Goal: Transaction & Acquisition: Purchase product/service

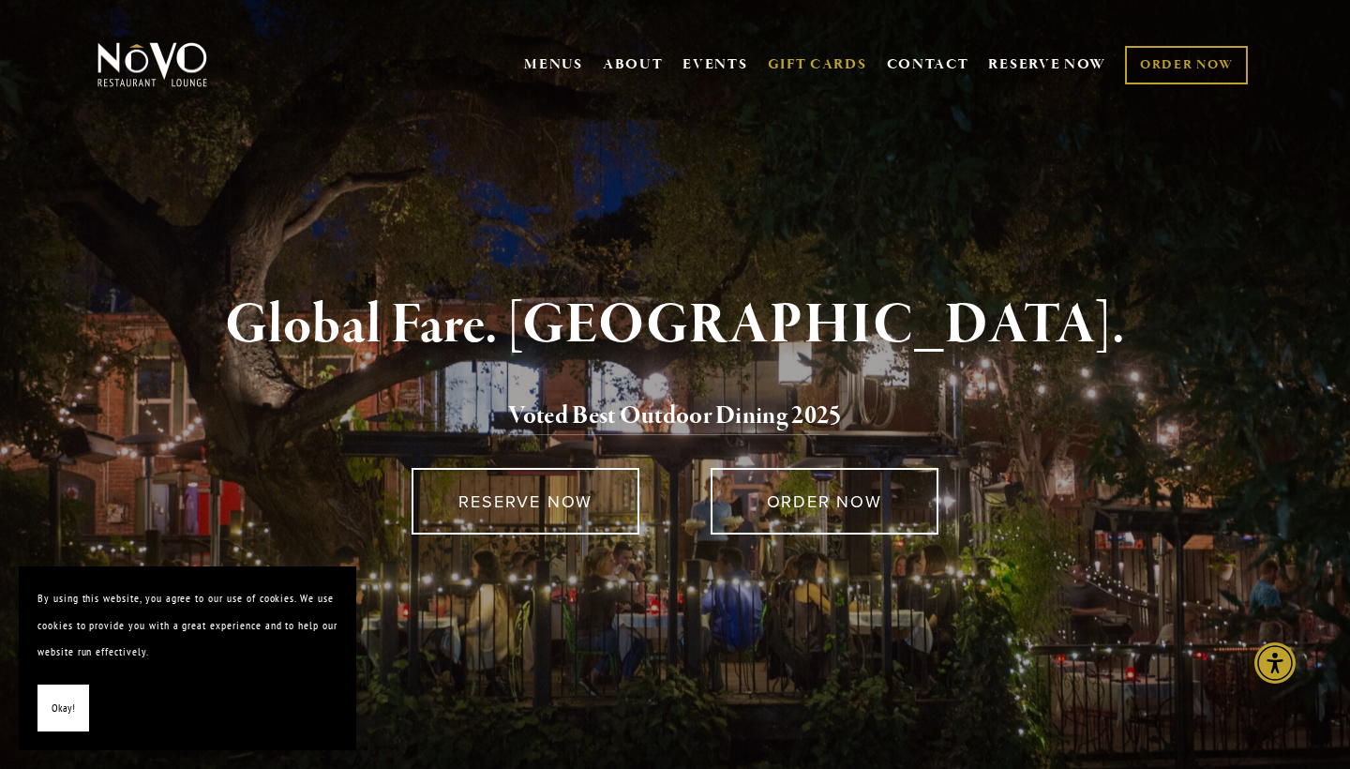
click at [824, 60] on link "GIFT CARDS" at bounding box center [817, 65] width 99 height 36
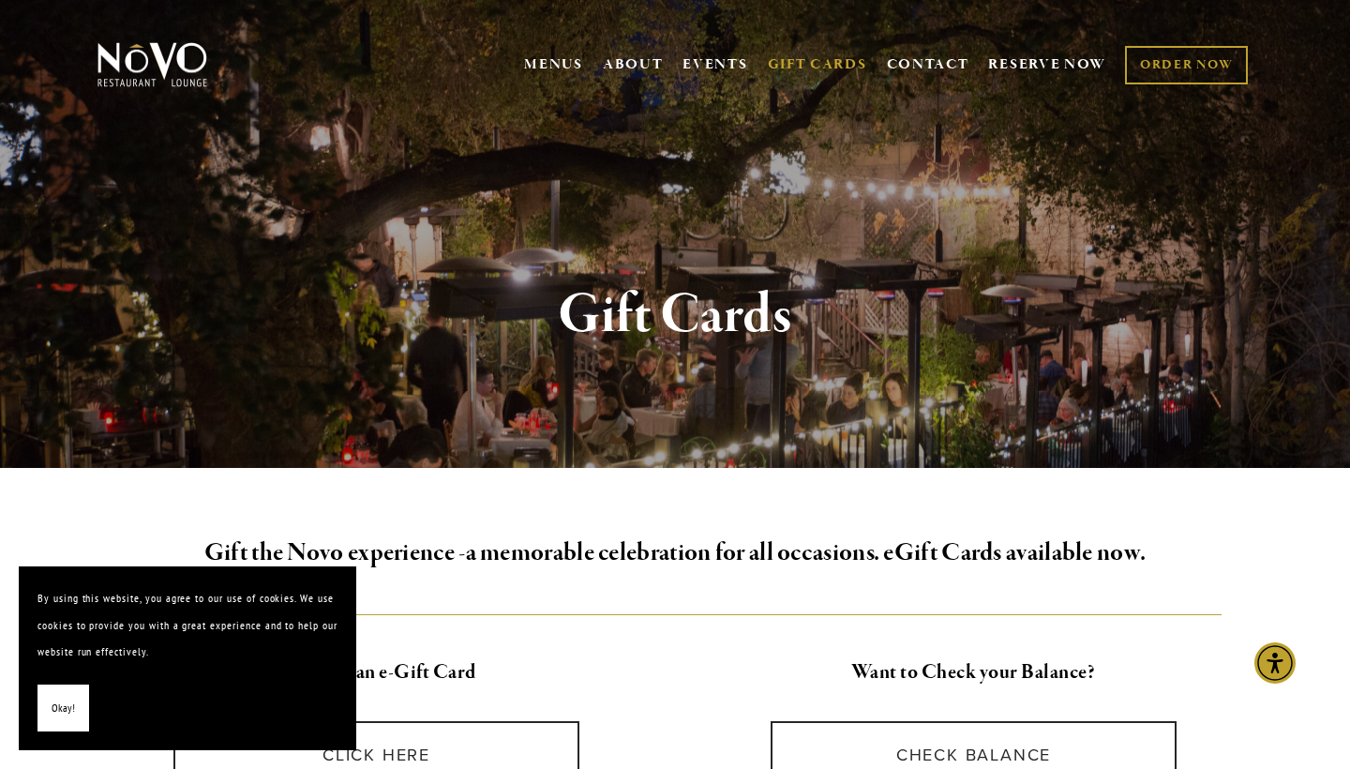
click at [70, 700] on span "Okay!" at bounding box center [63, 708] width 23 height 27
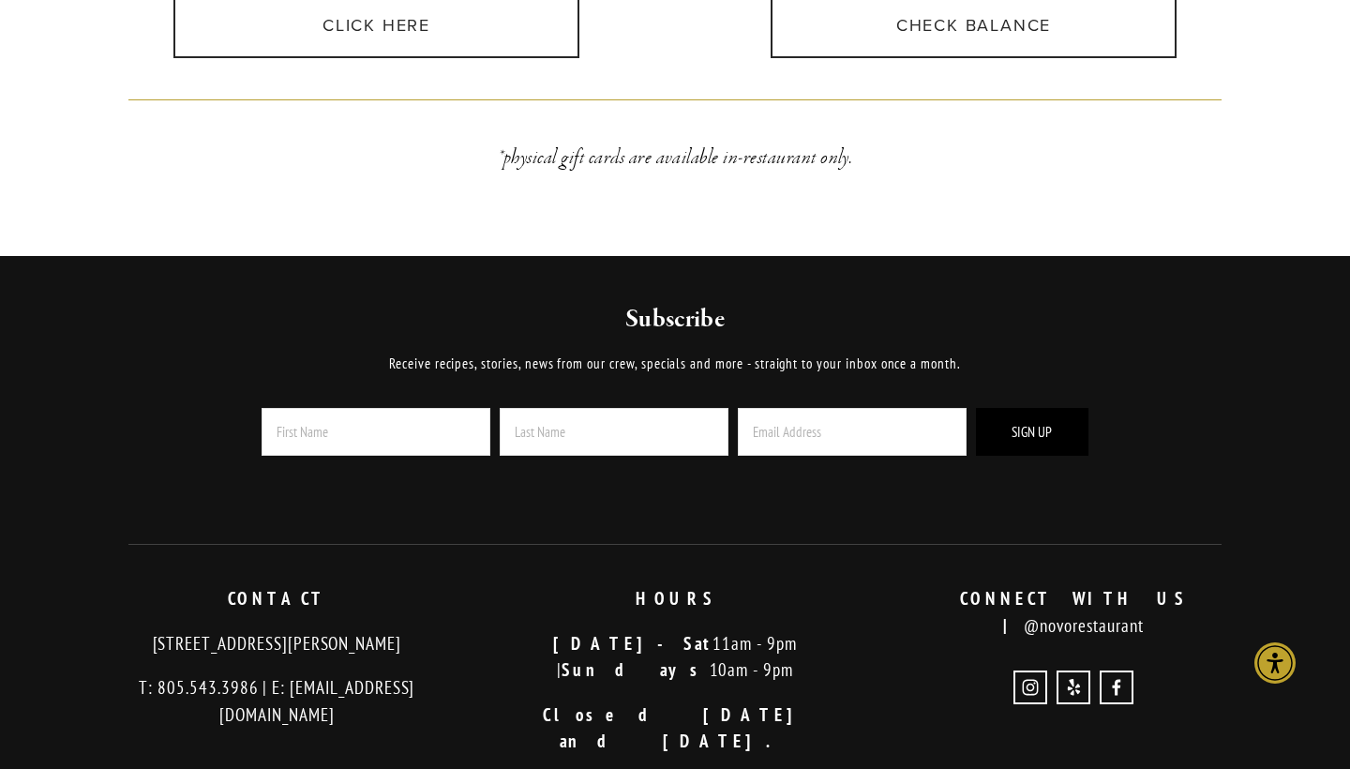
scroll to position [731, 0]
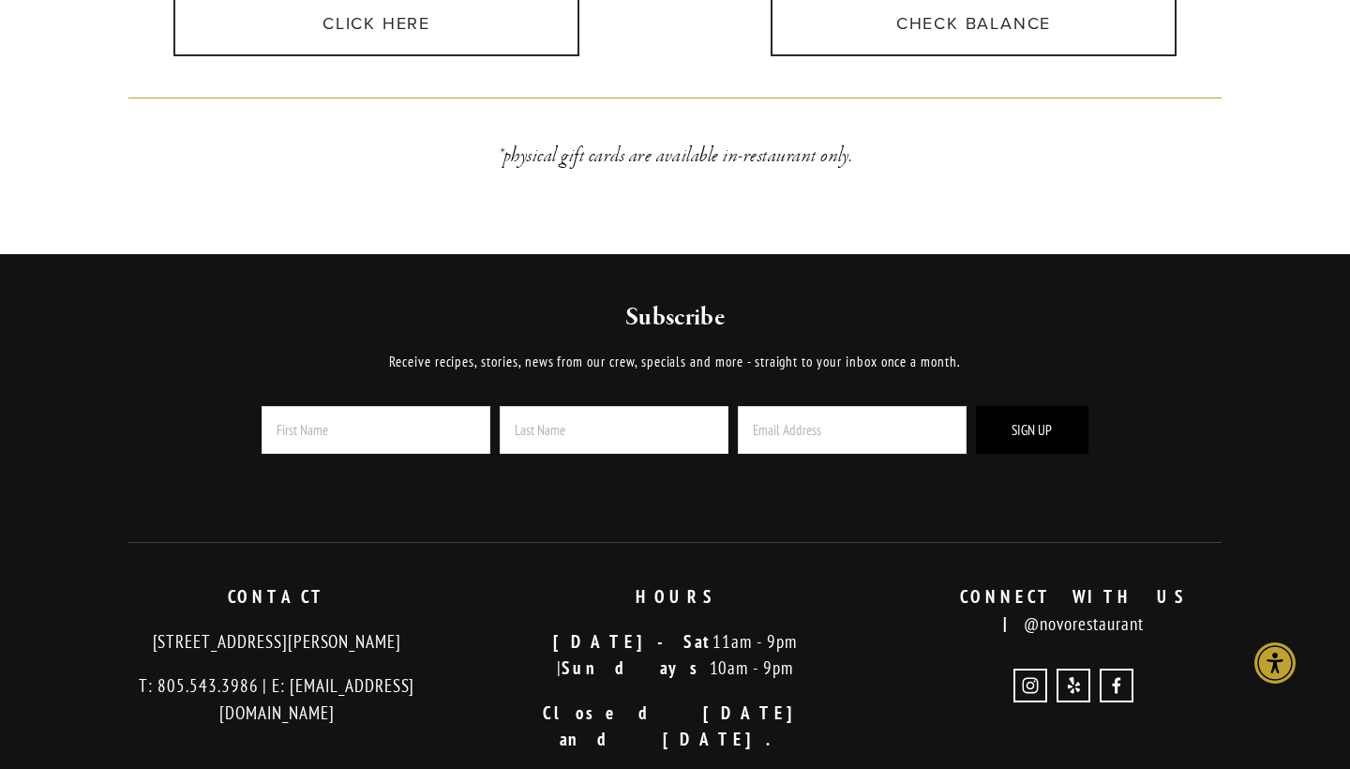
drag, startPoint x: 105, startPoint y: 637, endPoint x: 449, endPoint y: 628, distance: 344.3
click at [449, 628] on p "[STREET_ADDRESS][PERSON_NAME]" at bounding box center [277, 641] width 367 height 27
copy p "[STREET_ADDRESS][PERSON_NAME]"
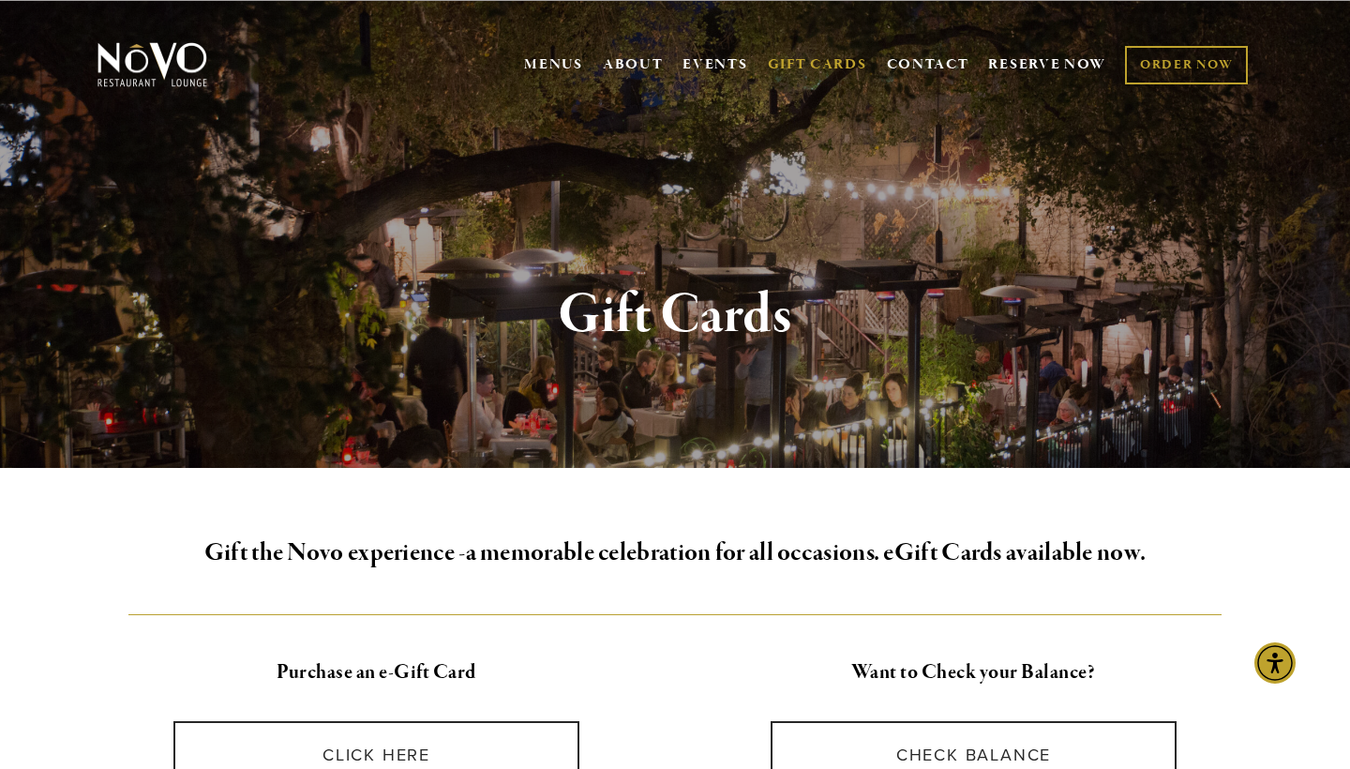
scroll to position [0, 0]
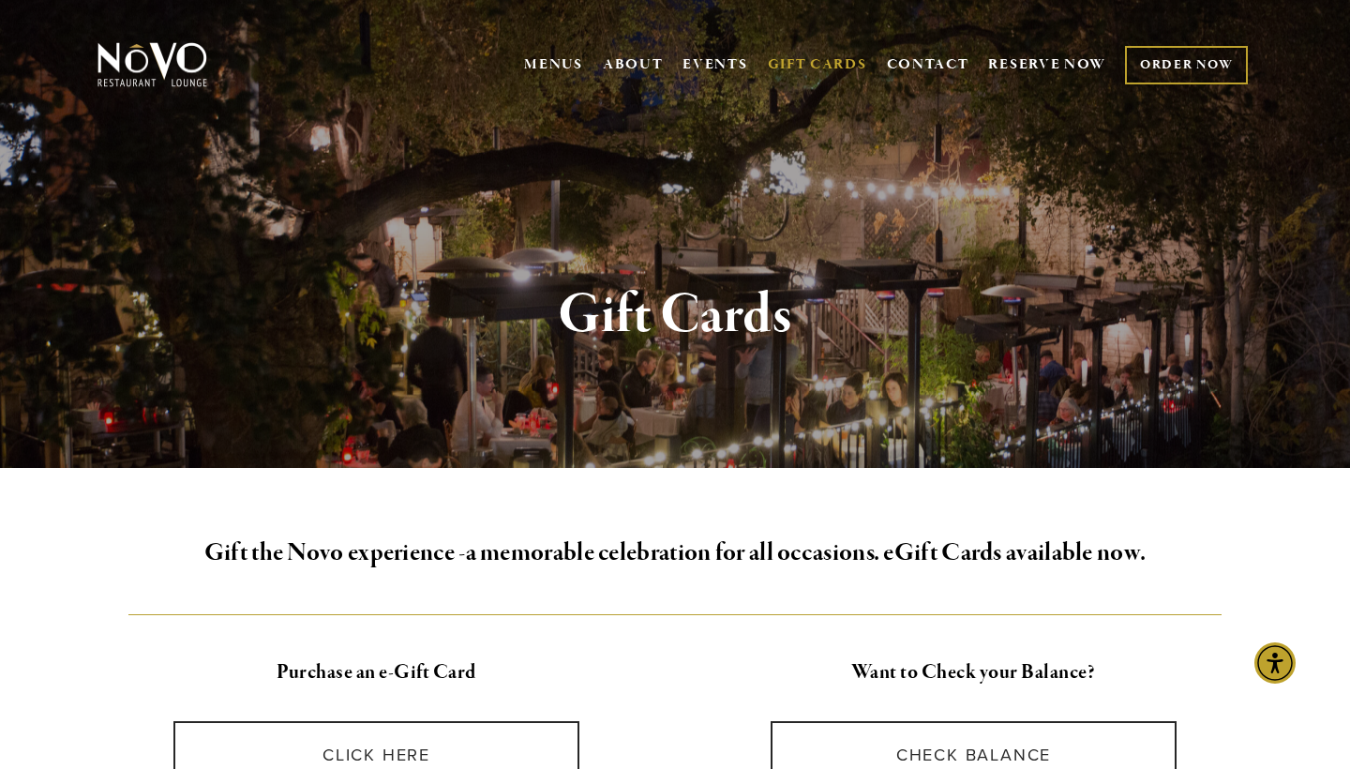
click at [1194, 67] on link "ORDER NOW" at bounding box center [1186, 65] width 123 height 38
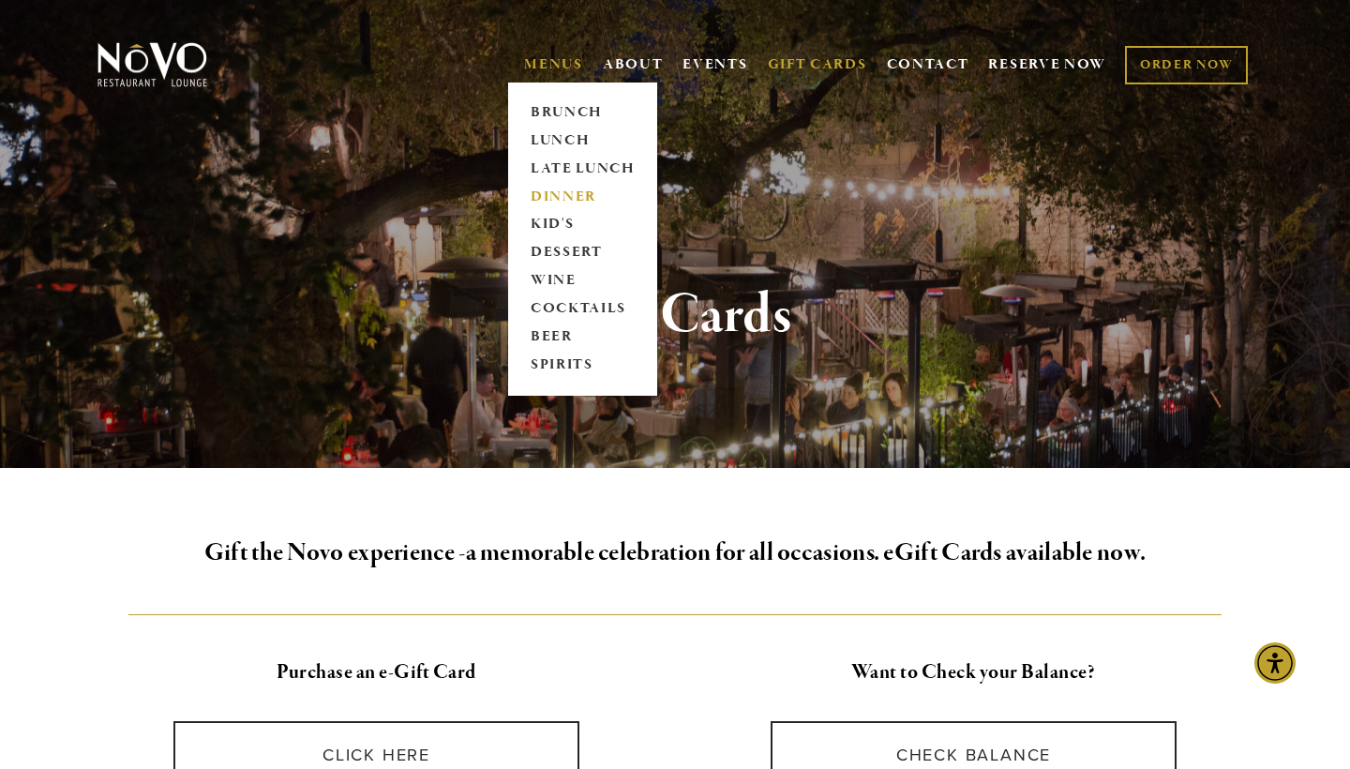
click at [567, 195] on link "DINNER" at bounding box center [582, 197] width 117 height 28
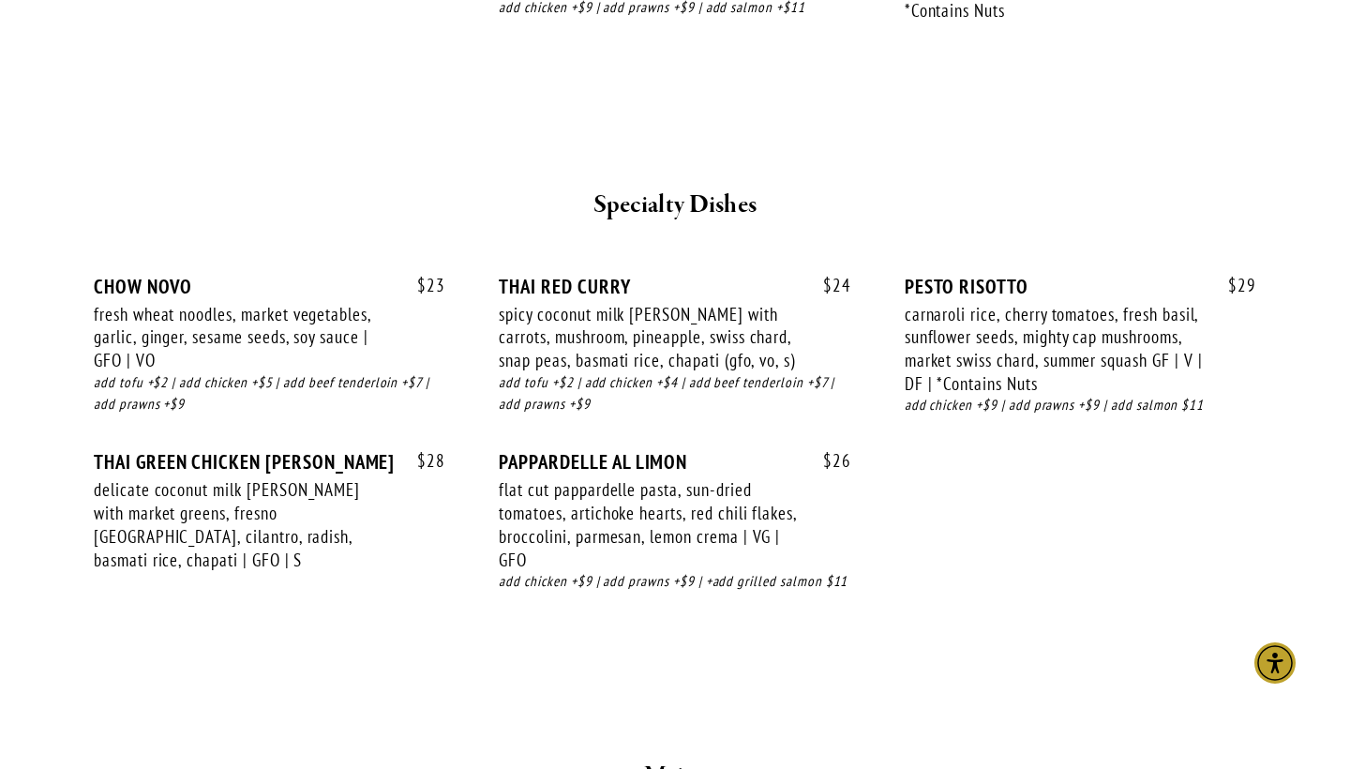
scroll to position [2414, 0]
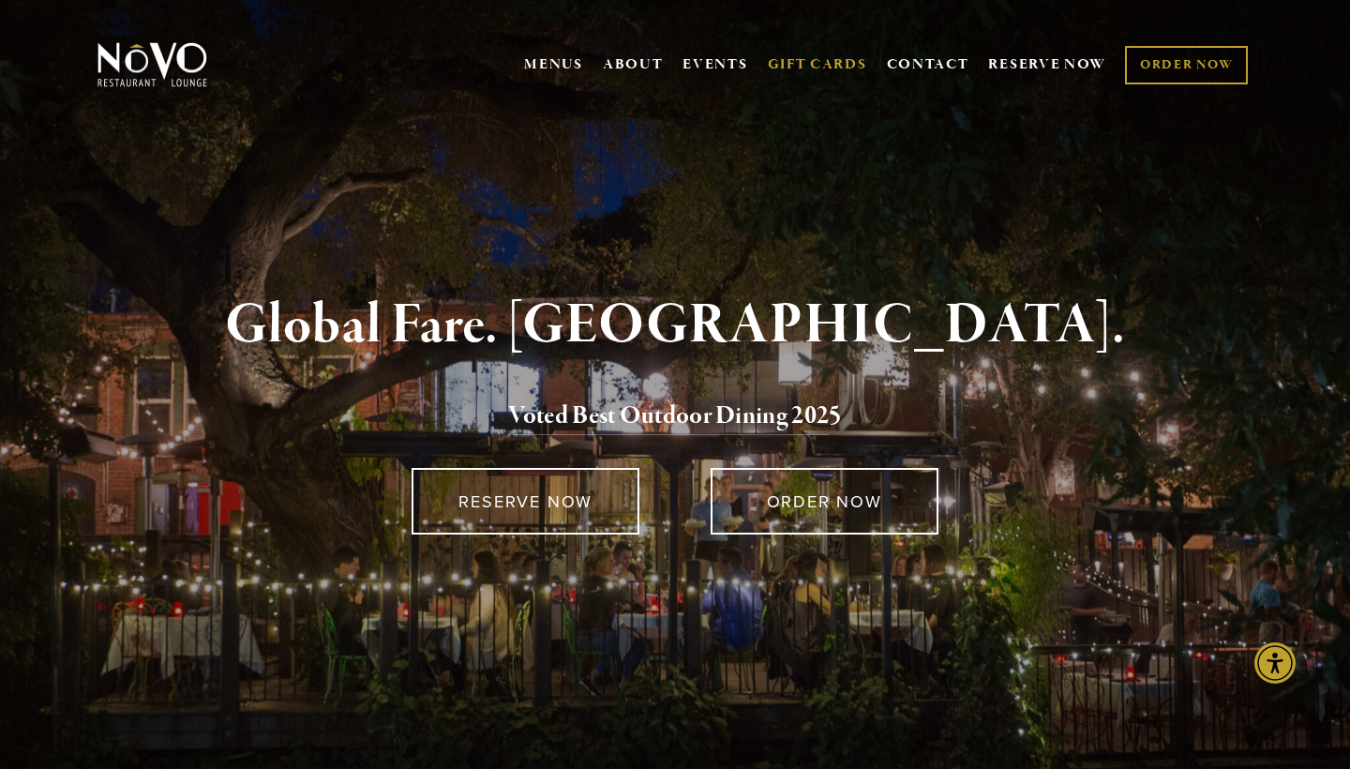
click at [817, 60] on link "GIFT CARDS" at bounding box center [817, 65] width 99 height 36
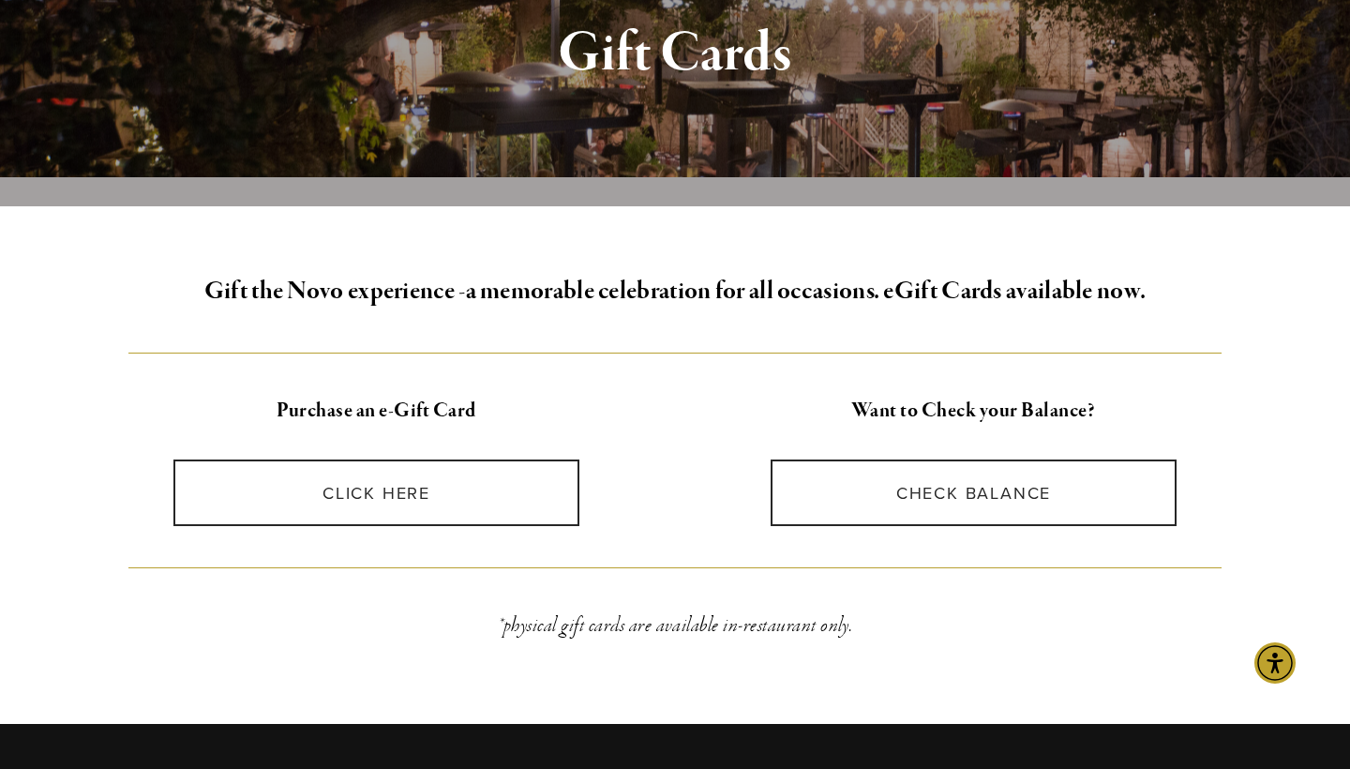
scroll to position [293, 0]
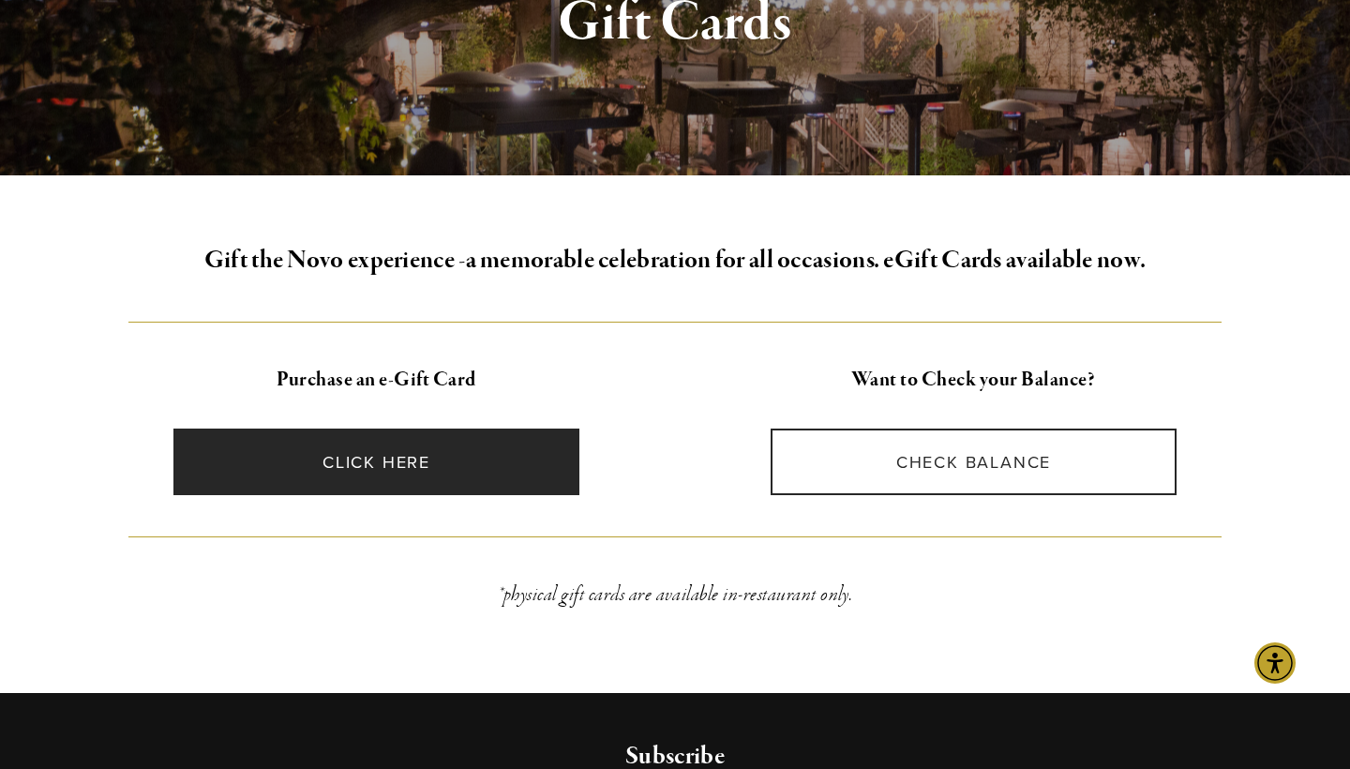
click at [370, 464] on link "CLICK HERE" at bounding box center [376, 462] width 407 height 67
